Goal: Transaction & Acquisition: Purchase product/service

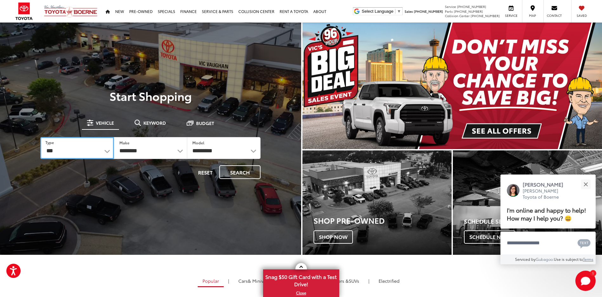
select select "******"
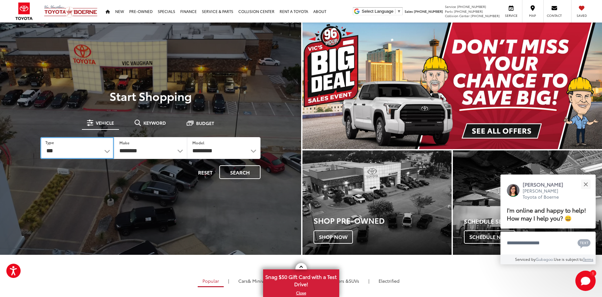
select select "******"
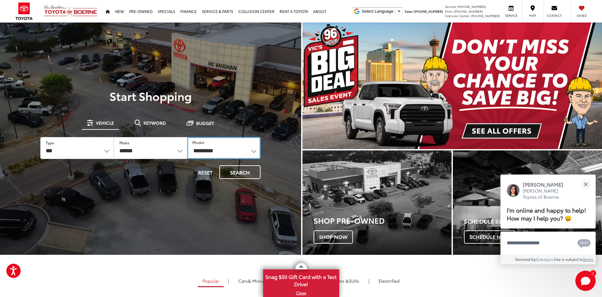
select select "**********"
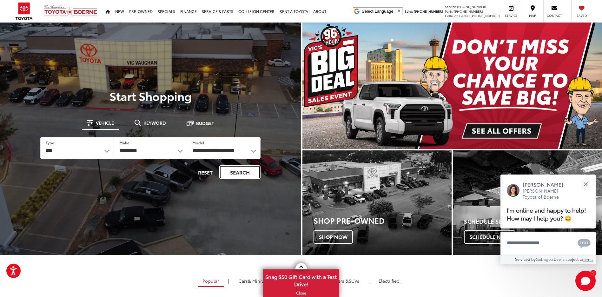
click at [239, 170] on button "Search" at bounding box center [239, 172] width 41 height 14
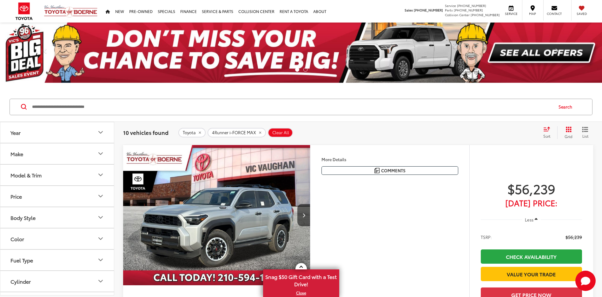
click at [101, 134] on icon "Year" at bounding box center [101, 133] width 8 height 8
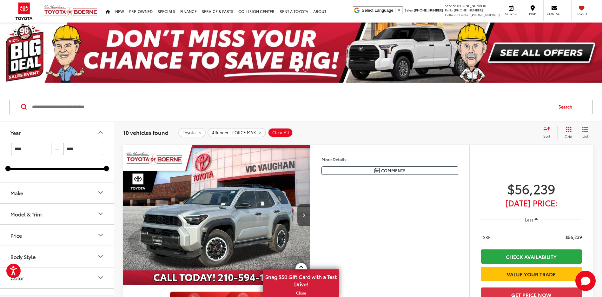
click at [101, 134] on icon "Year" at bounding box center [101, 133] width 8 height 8
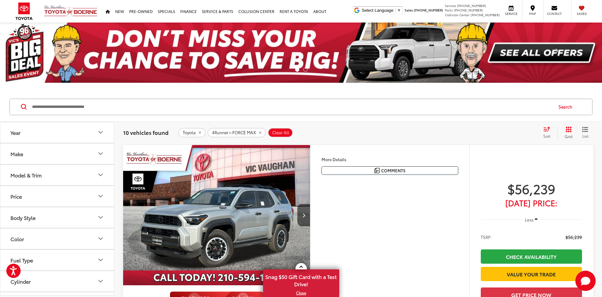
click at [101, 155] on icon "Make" at bounding box center [101, 154] width 8 height 8
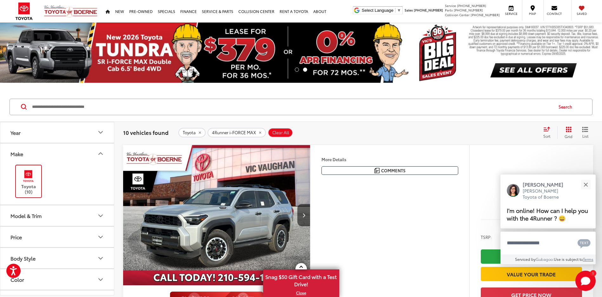
click at [374, 206] on div "More Details Comments Dealer Comments Cutting Edge 2025 Toyota 4Runner i-FORCE …" at bounding box center [389, 252] width 159 height 214
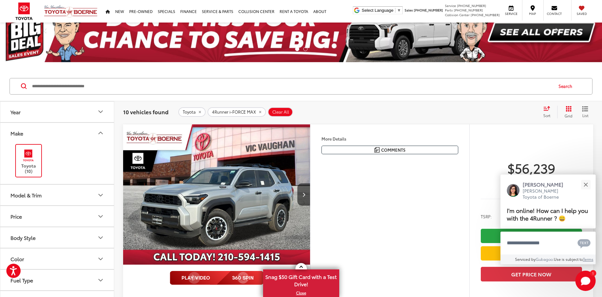
scroll to position [95, 0]
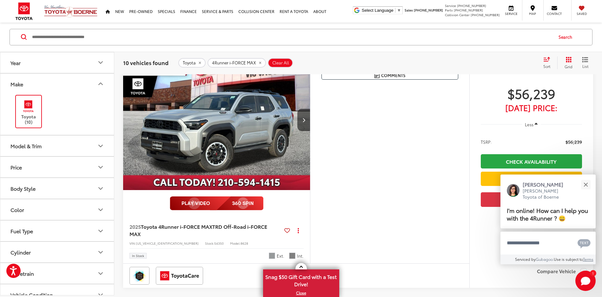
click at [98, 145] on icon "Model & Trim" at bounding box center [101, 146] width 8 height 8
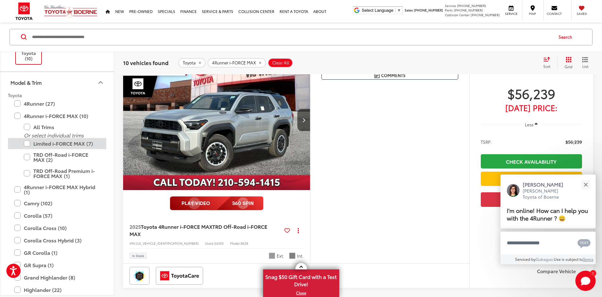
scroll to position [0, 0]
click at [17, 104] on label "4Runner (27)" at bounding box center [57, 103] width 86 height 11
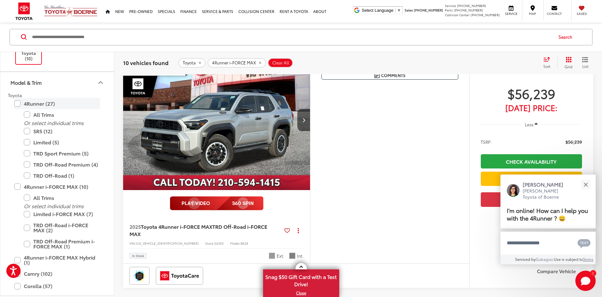
scroll to position [70, 0]
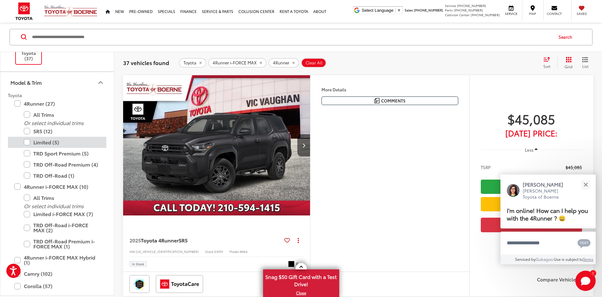
click at [27, 142] on label "Limited (5)" at bounding box center [62, 142] width 76 height 11
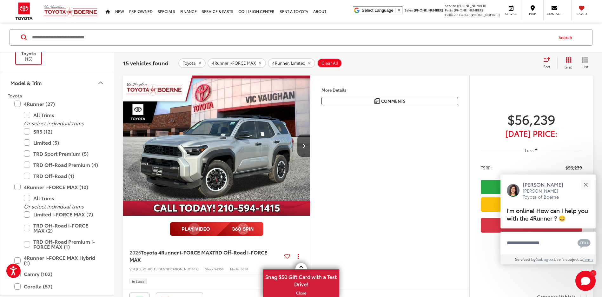
scroll to position [102, 0]
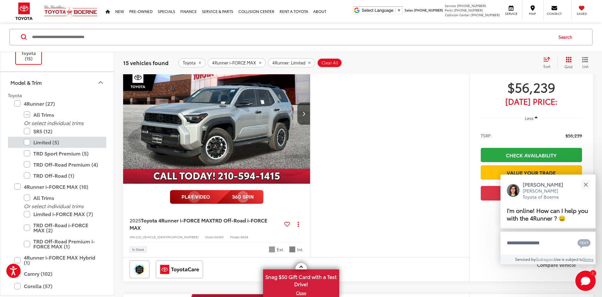
click at [40, 141] on label "Limited (5)" at bounding box center [62, 142] width 76 height 11
click at [46, 143] on label "Limited (5)" at bounding box center [62, 142] width 76 height 11
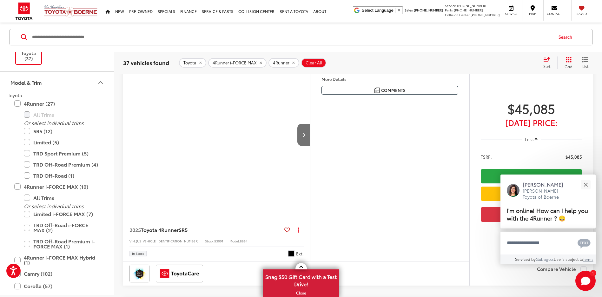
scroll to position [70, 0]
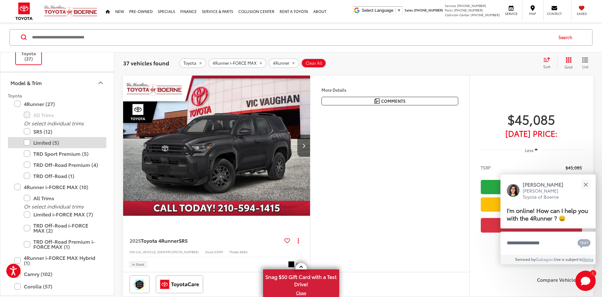
click at [29, 143] on label "Limited (5)" at bounding box center [62, 142] width 76 height 11
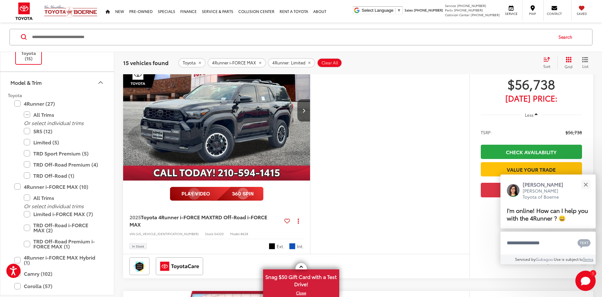
scroll to position [387, 0]
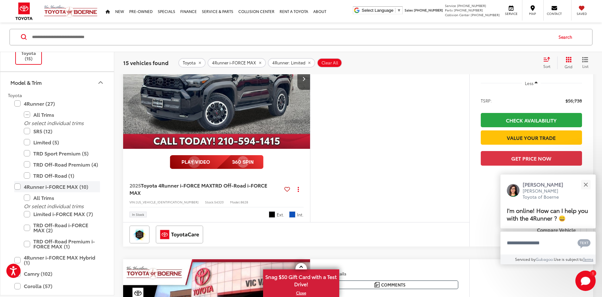
click at [15, 187] on label "4Runner i-FORCE MAX (10)" at bounding box center [57, 186] width 86 height 11
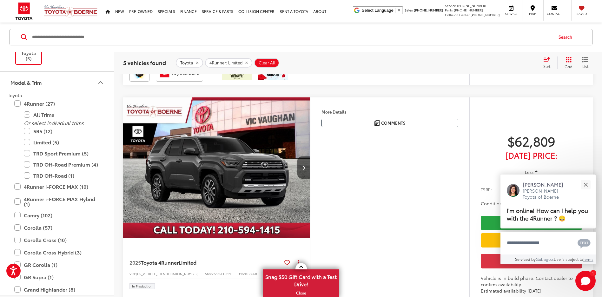
scroll to position [419, 0]
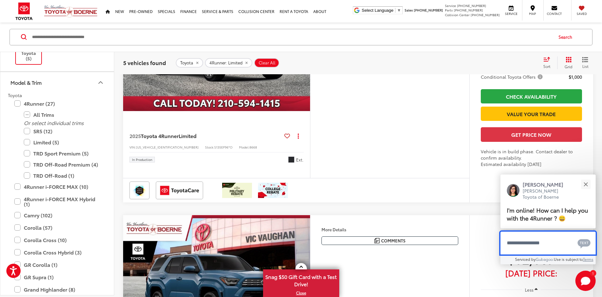
click at [550, 245] on textarea "Type your message" at bounding box center [548, 243] width 95 height 23
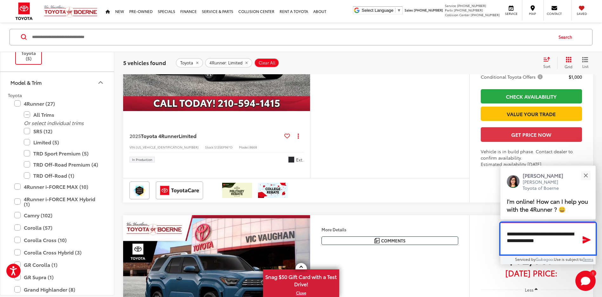
type textarea "**********"
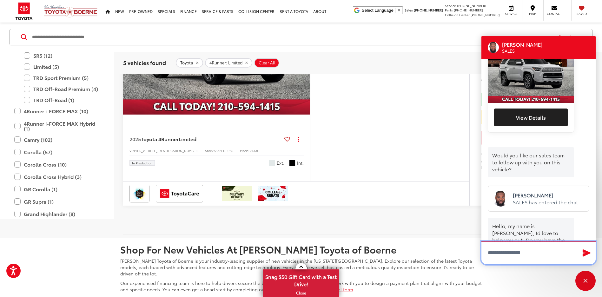
scroll to position [181, 0]
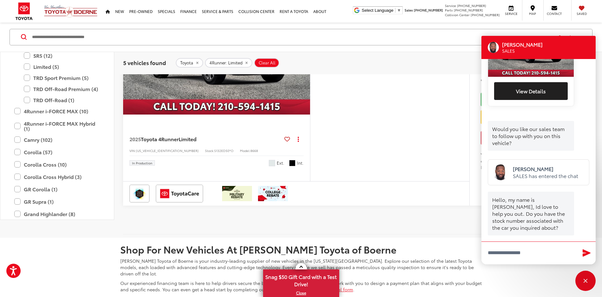
click at [303, 55] on button "Next image" at bounding box center [304, 44] width 13 height 22
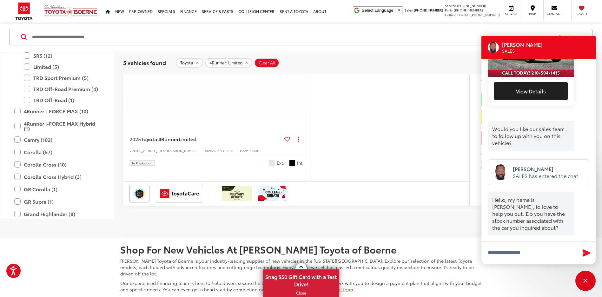
click at [303, 46] on icon "Next image" at bounding box center [304, 44] width 3 height 4
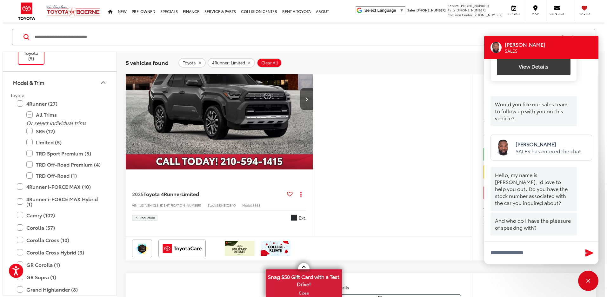
scroll to position [78, 0]
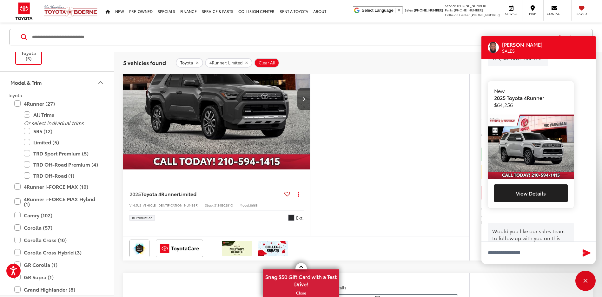
click at [521, 128] on img "Vehicle Image" at bounding box center [531, 147] width 86 height 64
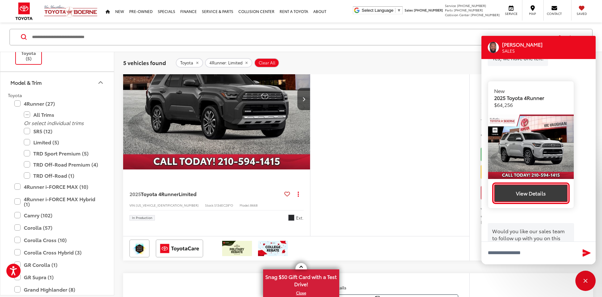
click at [530, 185] on button "View Details" at bounding box center [532, 194] width 74 height 18
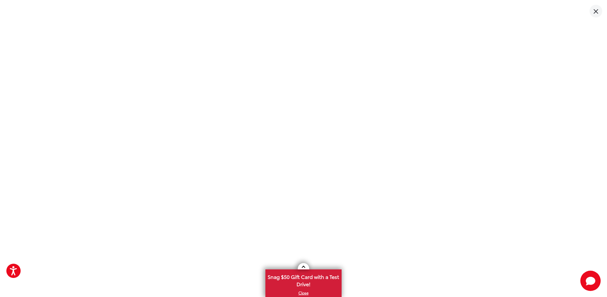
scroll to position [0, 381]
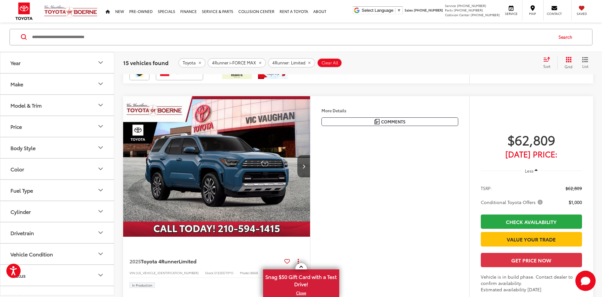
scroll to position [1132, 0]
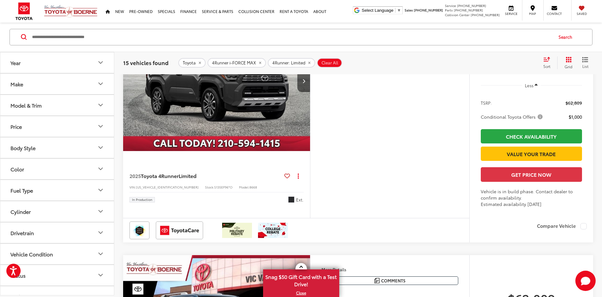
click at [101, 83] on icon "Make" at bounding box center [101, 84] width 8 height 8
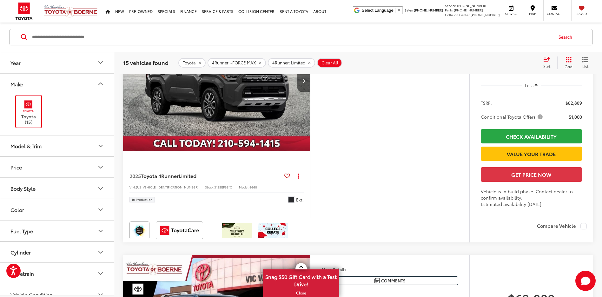
click at [101, 147] on icon "Model & Trim" at bounding box center [101, 146] width 4 height 2
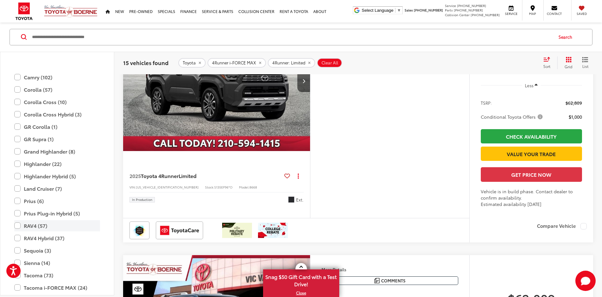
scroll to position [159, 0]
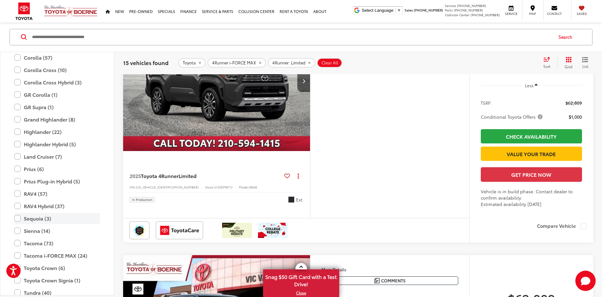
click at [18, 219] on label "Sequoia (3)" at bounding box center [57, 218] width 86 height 11
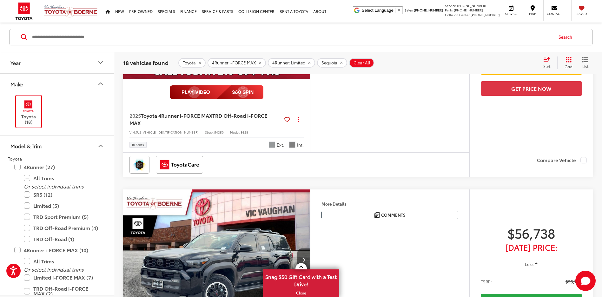
scroll to position [197, 0]
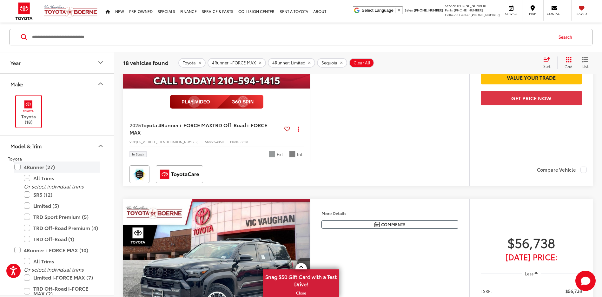
click at [17, 168] on label "4Runner (27)" at bounding box center [57, 167] width 86 height 11
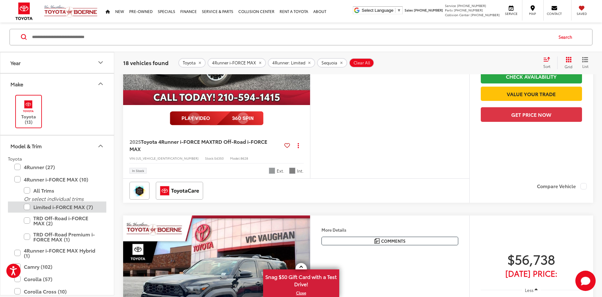
scroll to position [70, 0]
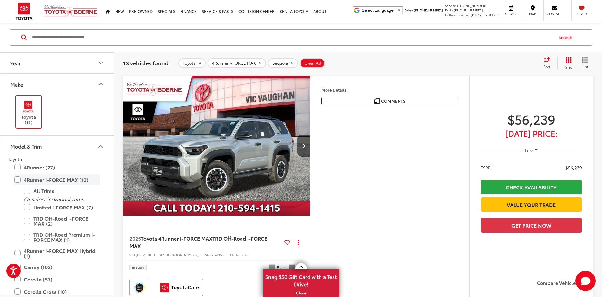
click at [16, 181] on label "4Runner i-FORCE MAX (10)" at bounding box center [57, 179] width 86 height 11
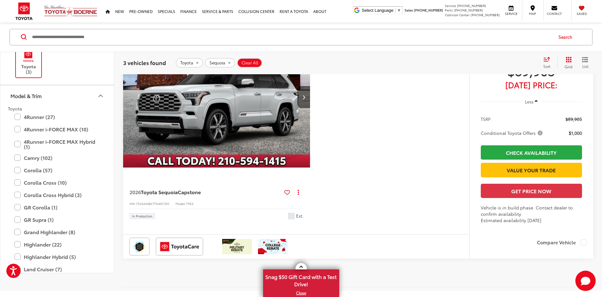
scroll to position [673, 0]
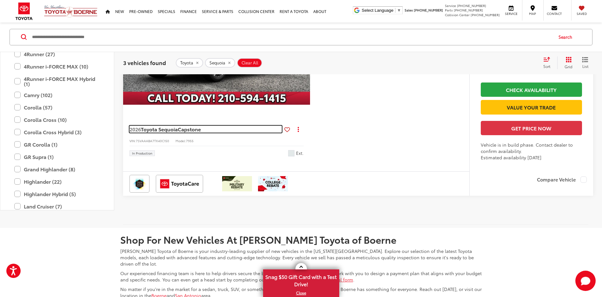
click at [166, 133] on span "Toyota Sequoia" at bounding box center [159, 128] width 37 height 7
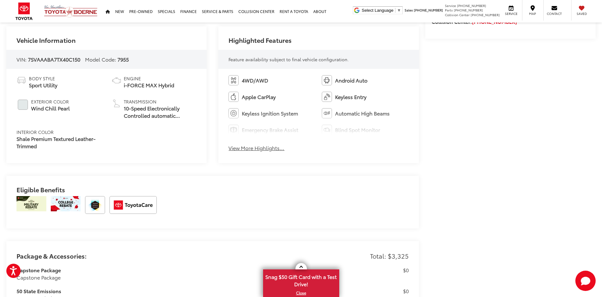
scroll to position [318, 0]
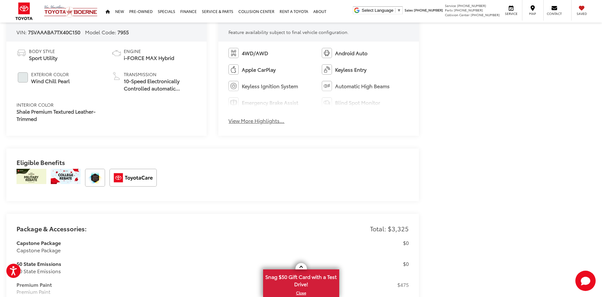
click at [252, 122] on button "View More Highlights..." at bounding box center [257, 120] width 56 height 7
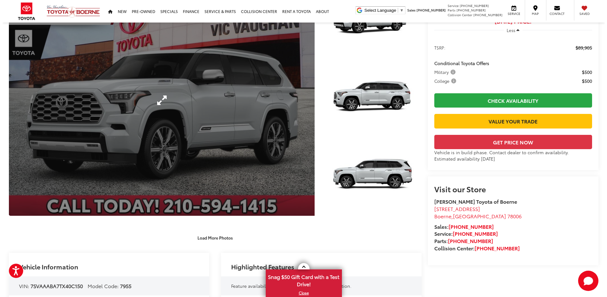
scroll to position [0, 0]
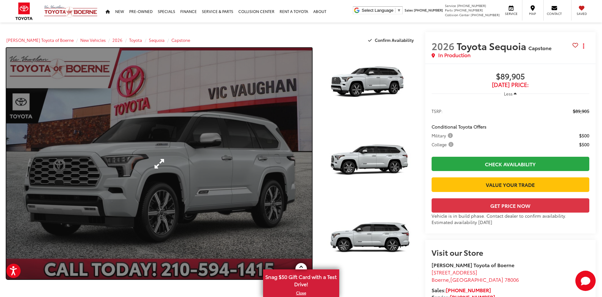
click at [164, 160] on link "Expand Photo 0" at bounding box center [159, 164] width 306 height 232
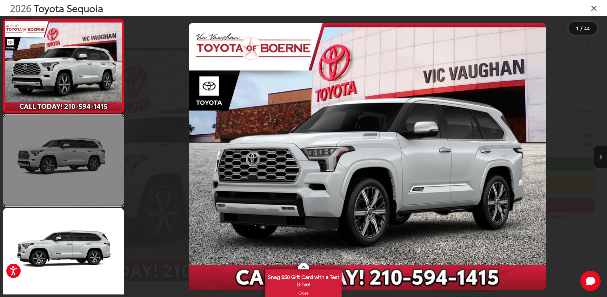
click at [84, 157] on link at bounding box center [63, 160] width 121 height 91
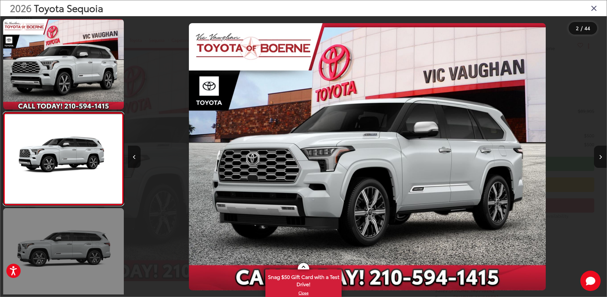
scroll to position [95, 0]
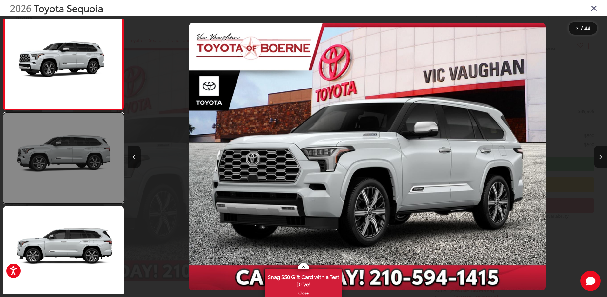
click at [87, 165] on link at bounding box center [63, 158] width 121 height 91
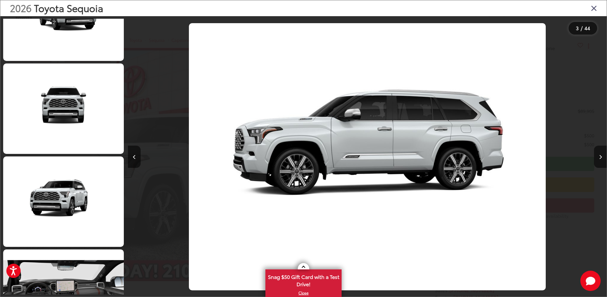
scroll to position [1638, 0]
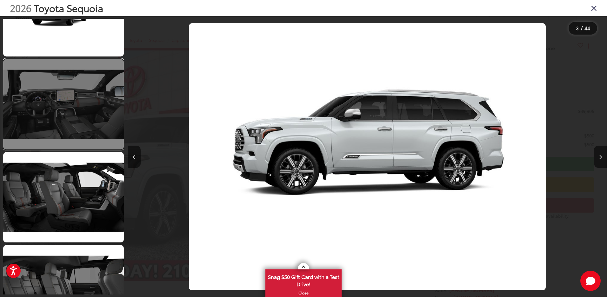
drag, startPoint x: 101, startPoint y: 123, endPoint x: 95, endPoint y: 124, distance: 5.7
click at [94, 124] on link at bounding box center [63, 104] width 121 height 91
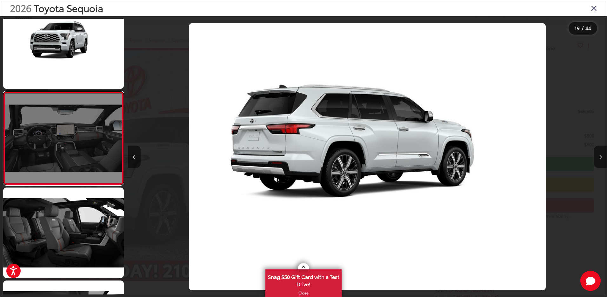
scroll to position [0, 8621]
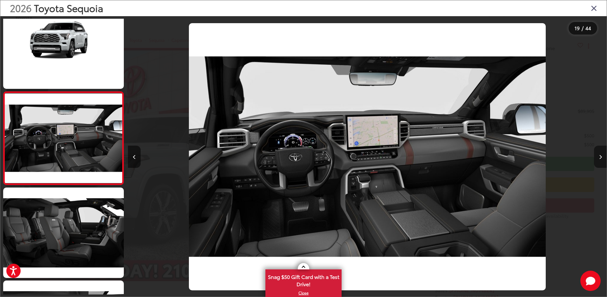
click at [599, 158] on icon "Next image" at bounding box center [600, 157] width 3 height 4
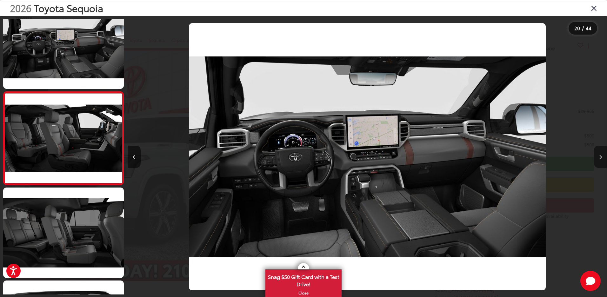
scroll to position [0, 9100]
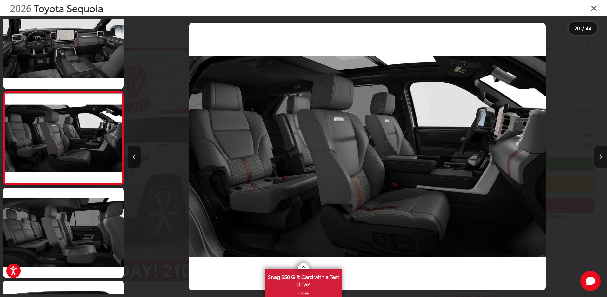
click at [599, 158] on icon "Next image" at bounding box center [600, 157] width 3 height 4
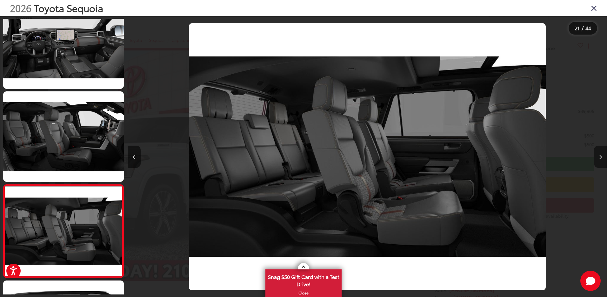
scroll to position [1789, 0]
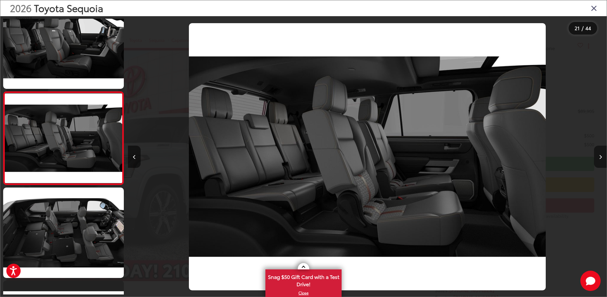
click at [601, 157] on icon "Next image" at bounding box center [600, 157] width 3 height 4
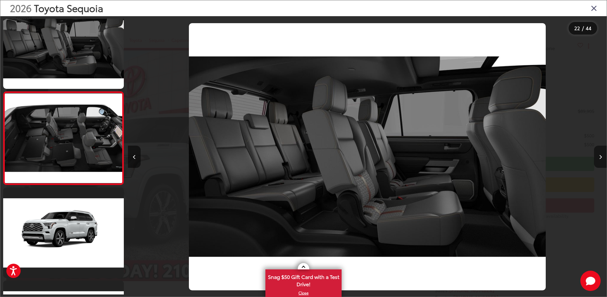
scroll to position [0, 10058]
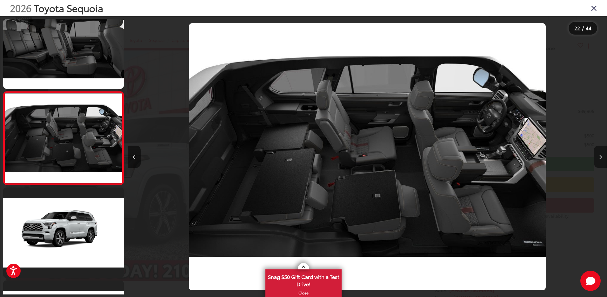
click at [600, 157] on icon "Next image" at bounding box center [600, 157] width 3 height 4
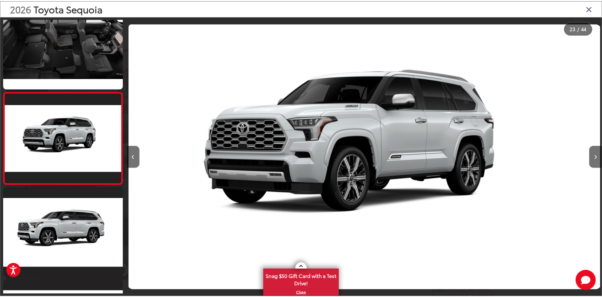
scroll to position [0, 0]
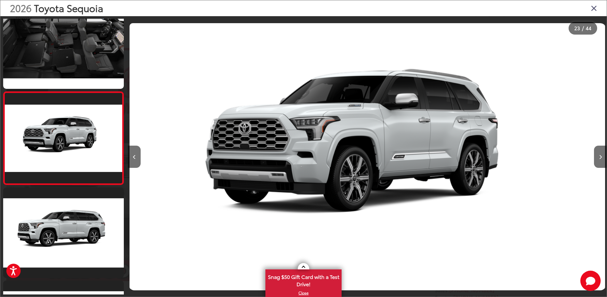
click at [595, 10] on icon "Close gallery" at bounding box center [594, 8] width 6 height 8
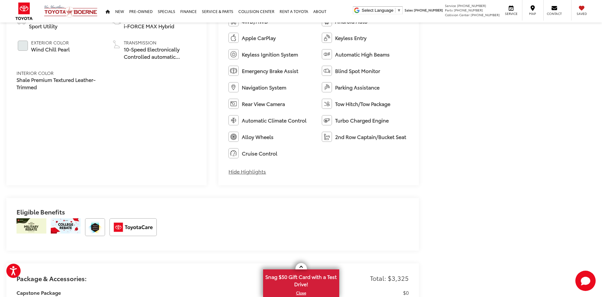
scroll to position [158, 0]
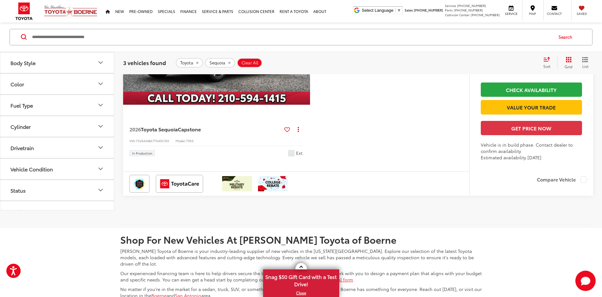
click at [74, 30] on button "Model & Trim" at bounding box center [57, 20] width 114 height 21
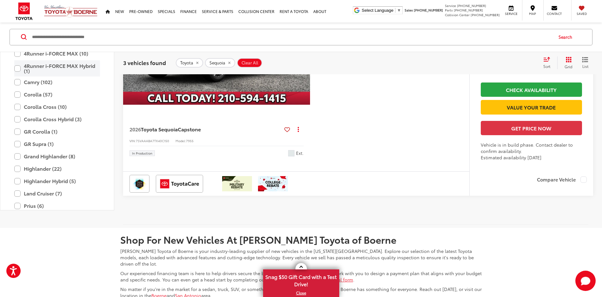
click at [19, 77] on label "4Runner i-FORCE MAX Hybrid (1)" at bounding box center [57, 68] width 86 height 16
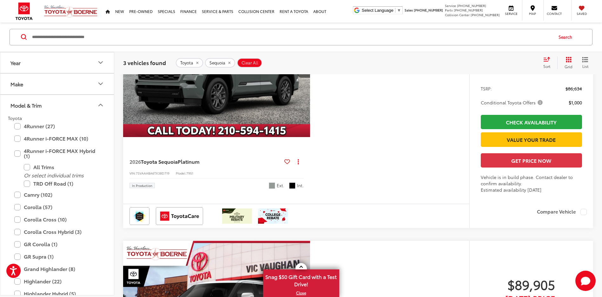
scroll to position [219, 0]
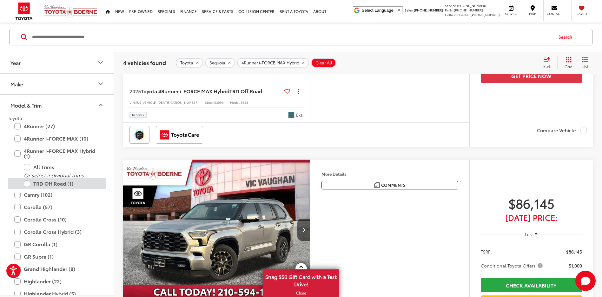
click at [28, 184] on label "TRD Off Road (1)" at bounding box center [62, 183] width 76 height 11
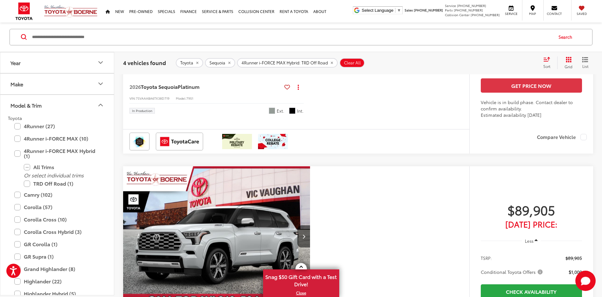
scroll to position [515, 0]
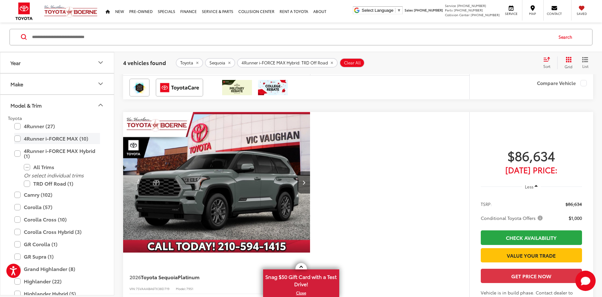
click at [20, 140] on label "4Runner i-FORCE MAX (10)" at bounding box center [57, 138] width 86 height 11
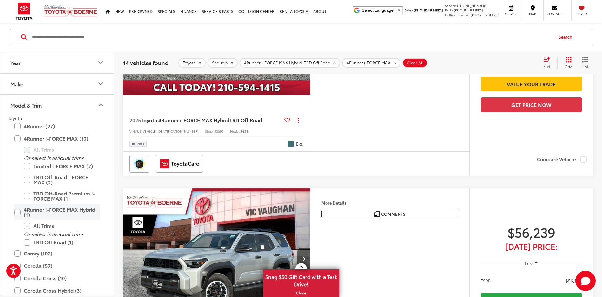
scroll to position [70, 0]
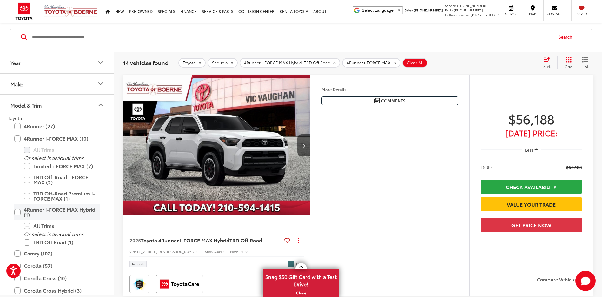
click at [18, 212] on label "4Runner i-FORCE MAX Hybrid (1)" at bounding box center [57, 213] width 86 height 16
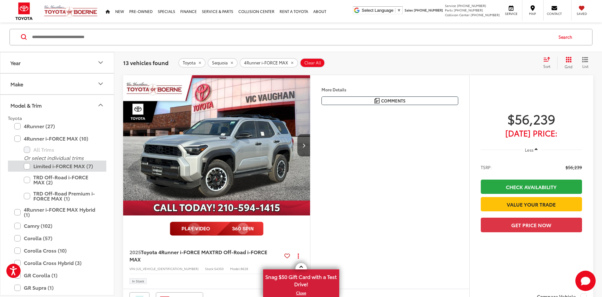
click at [27, 166] on label "Limited i-FORCE MAX (7)" at bounding box center [62, 166] width 76 height 11
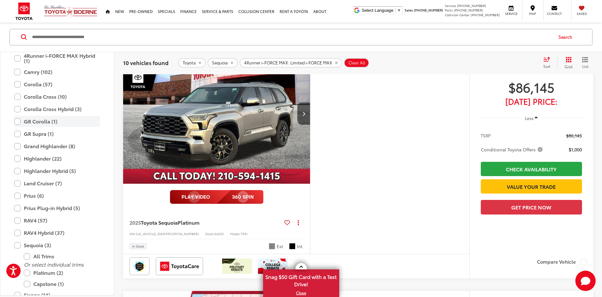
scroll to position [99, 0]
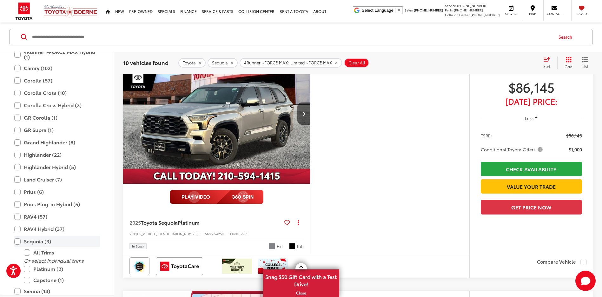
click at [17, 243] on label "Sequoia (3)" at bounding box center [57, 241] width 86 height 11
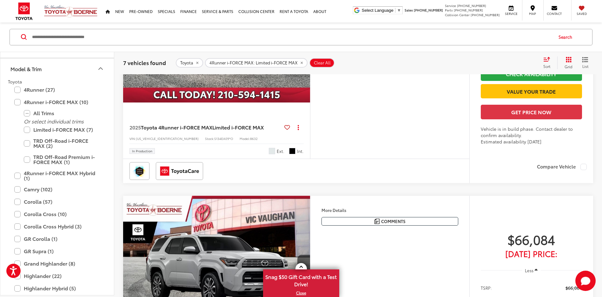
scroll to position [1194, 0]
